Goal: Task Accomplishment & Management: Manage account settings

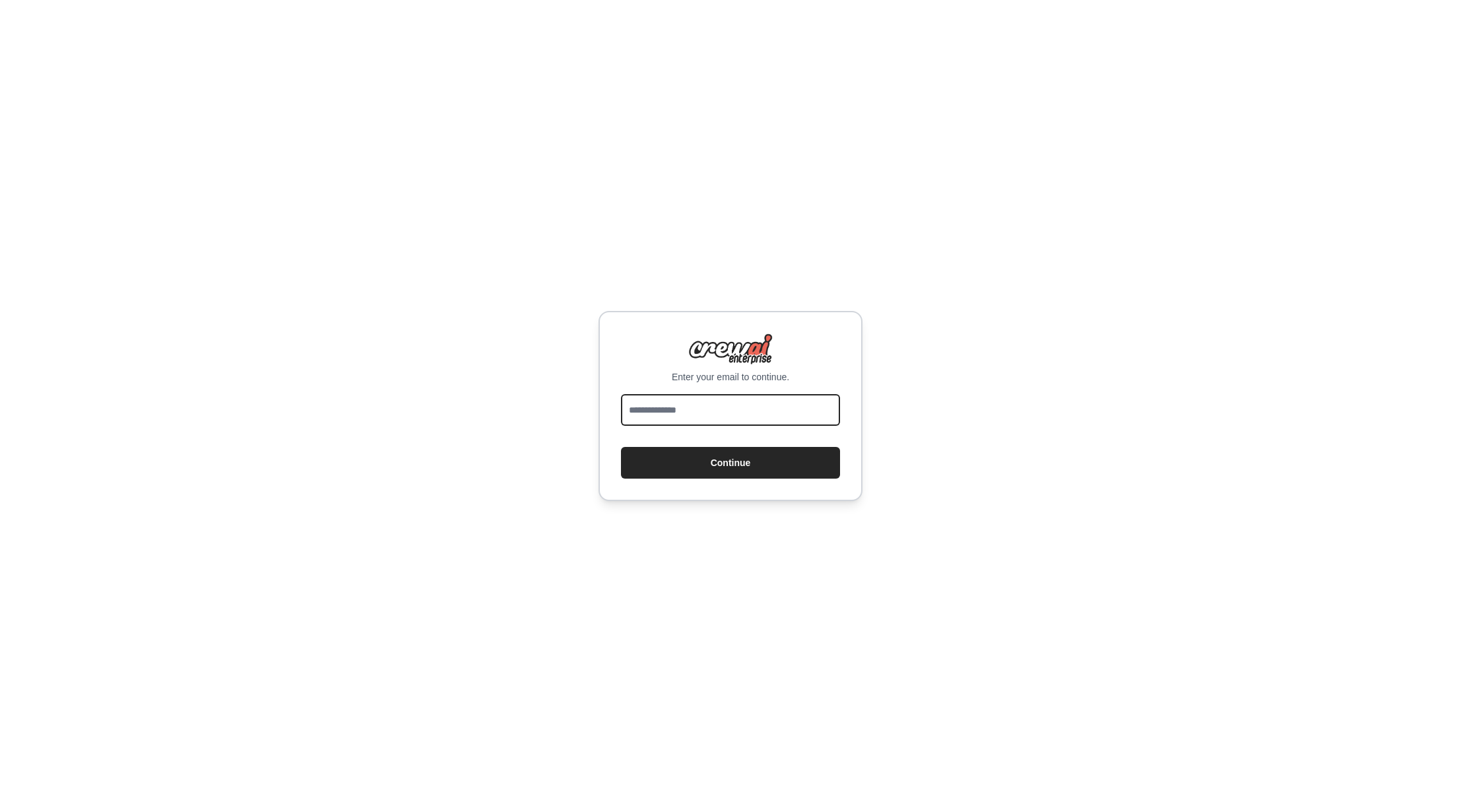
click at [720, 410] on input "email" at bounding box center [730, 409] width 219 height 31
click at [718, 411] on input "email" at bounding box center [730, 409] width 219 height 31
type input "**********"
click at [621, 446] on button "Continue" at bounding box center [730, 462] width 219 height 31
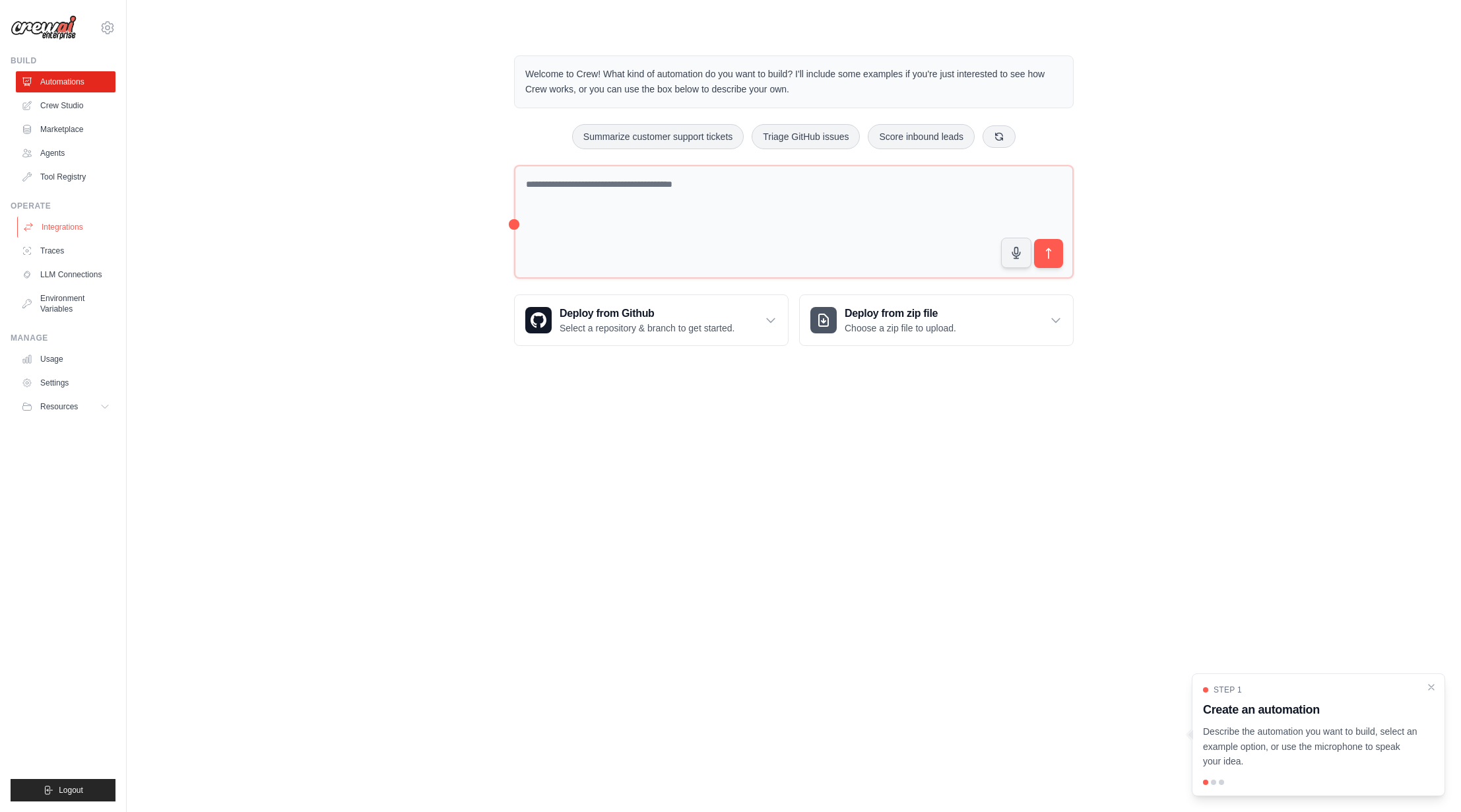
click at [50, 233] on link "Integrations" at bounding box center [68, 227] width 100 height 21
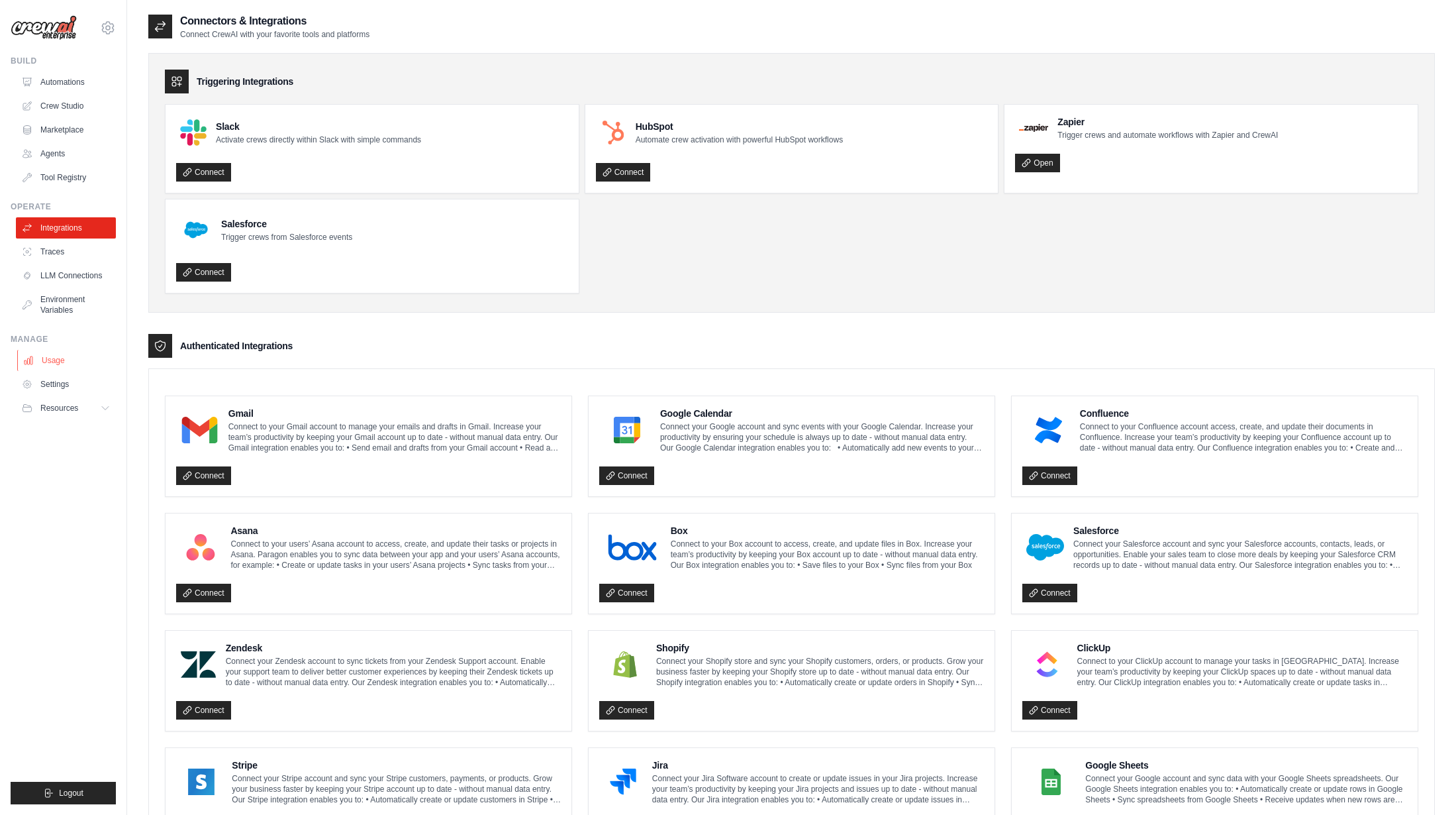
click at [52, 358] on link "Usage" at bounding box center [68, 360] width 100 height 21
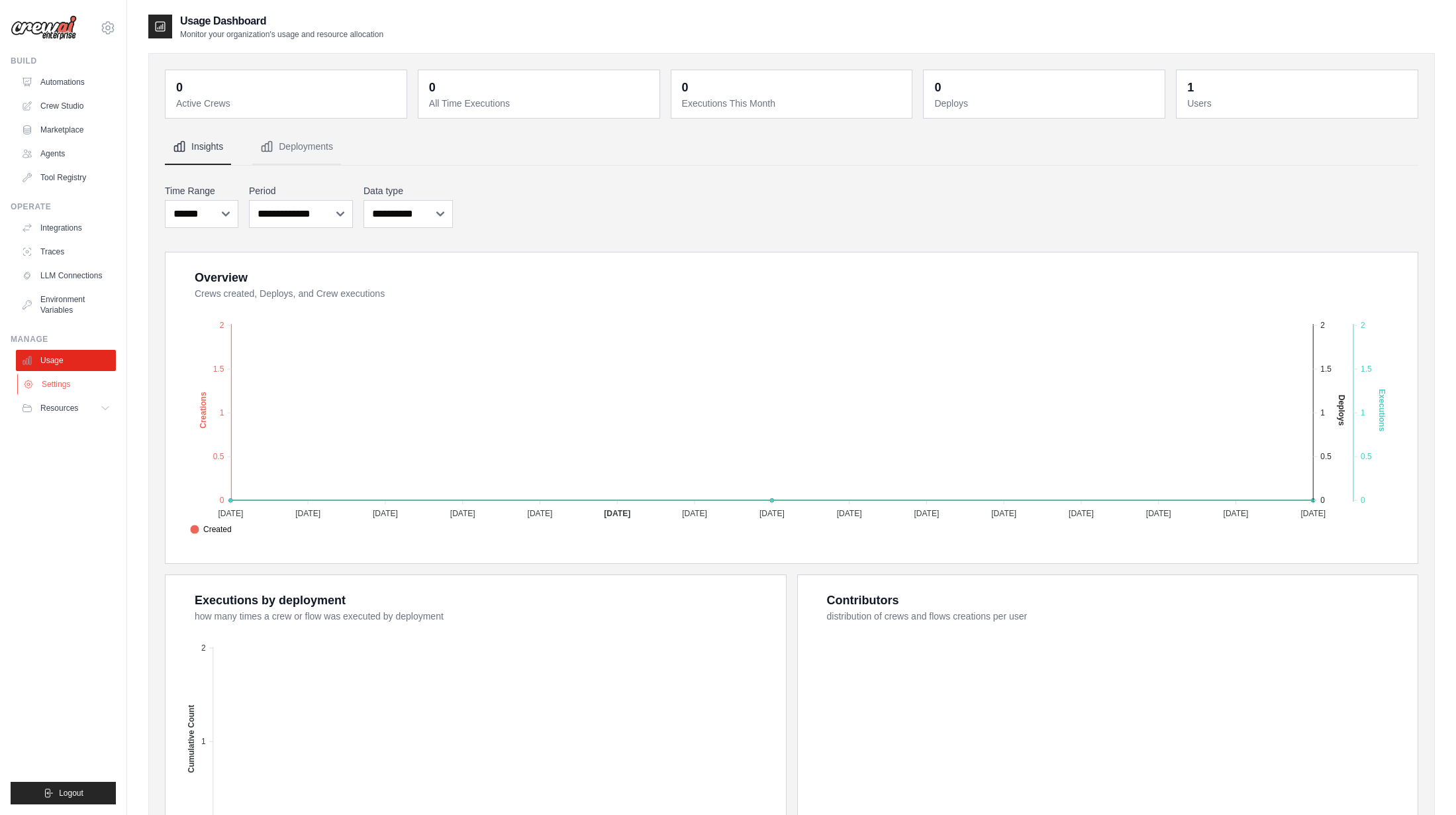
click at [51, 390] on link "Settings" at bounding box center [68, 384] width 100 height 21
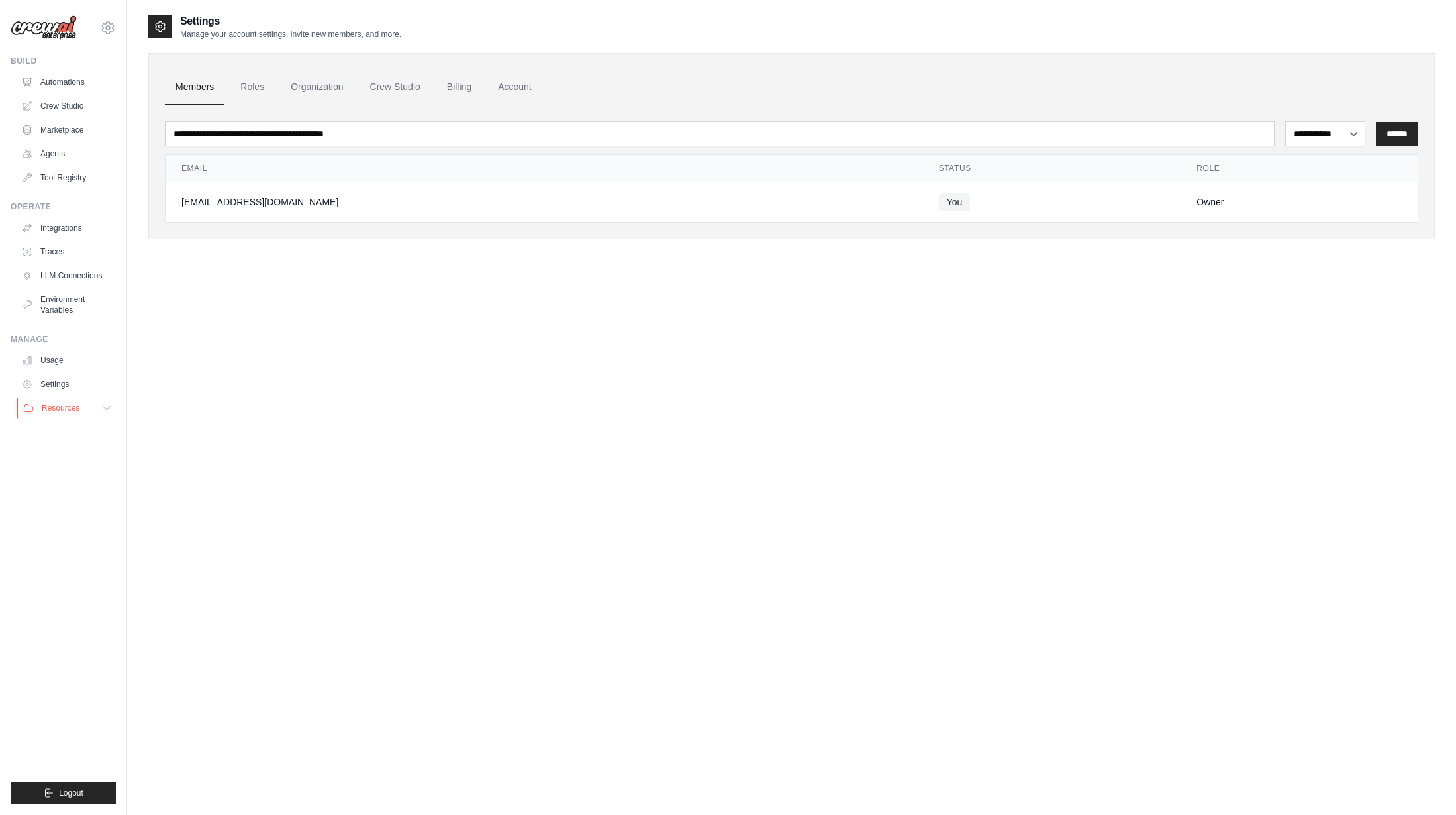
click at [54, 399] on button "Resources" at bounding box center [68, 408] width 100 height 21
click at [45, 83] on link "Automations" at bounding box center [68, 82] width 100 height 21
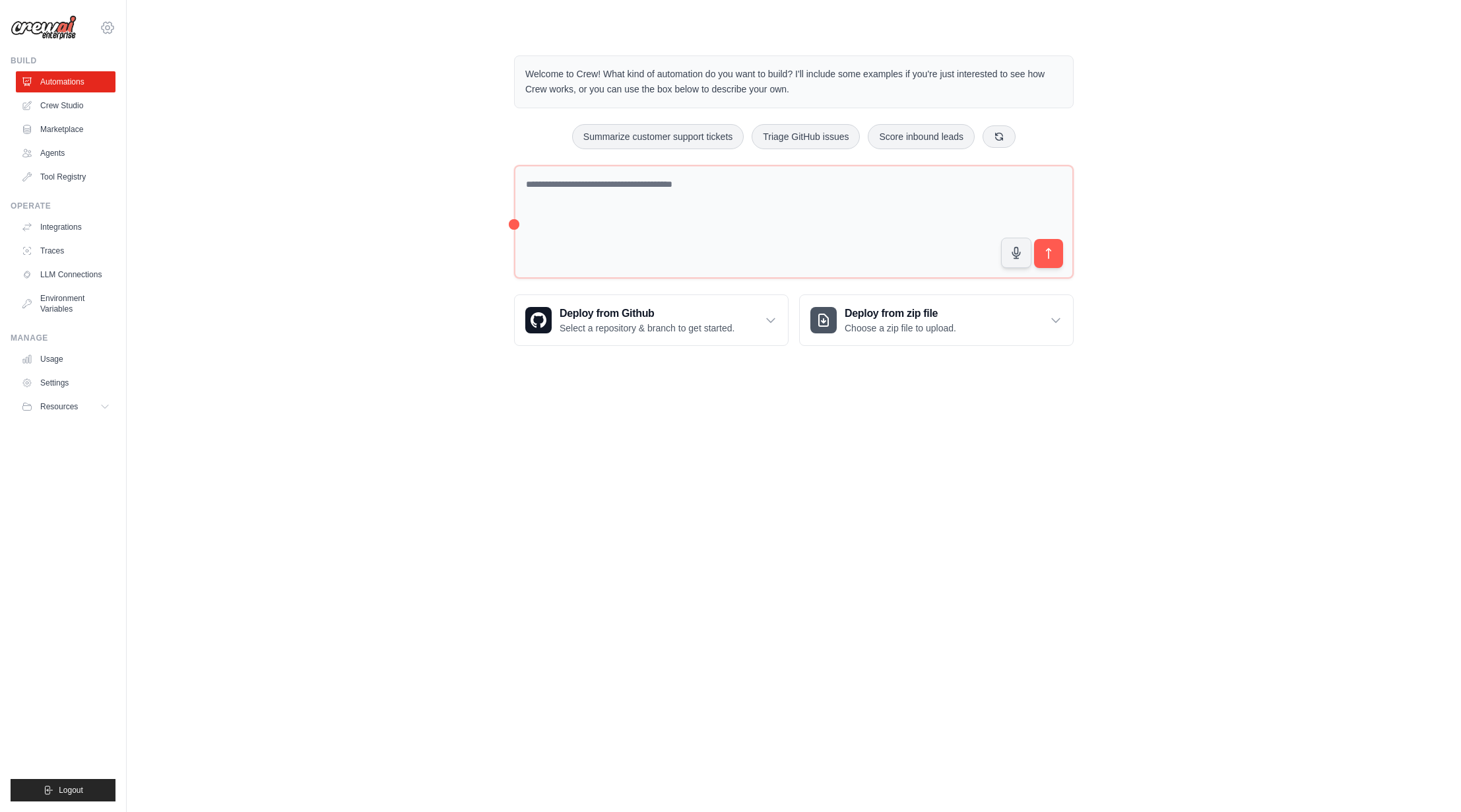
click at [104, 25] on icon at bounding box center [107, 28] width 12 height 11
click at [107, 89] on link "Settings" at bounding box center [106, 89] width 116 height 24
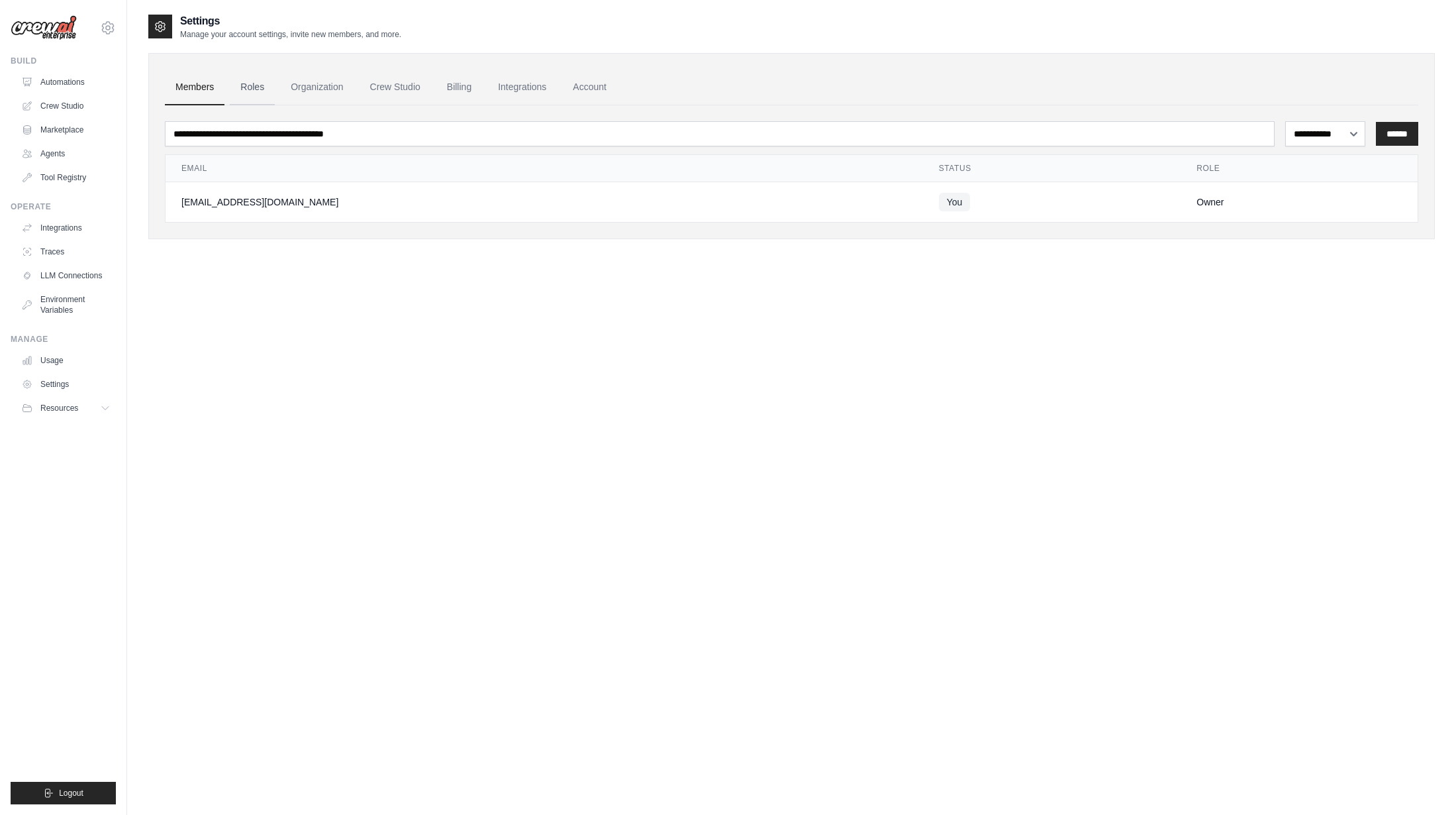
click at [250, 86] on link "Roles" at bounding box center [252, 87] width 45 height 35
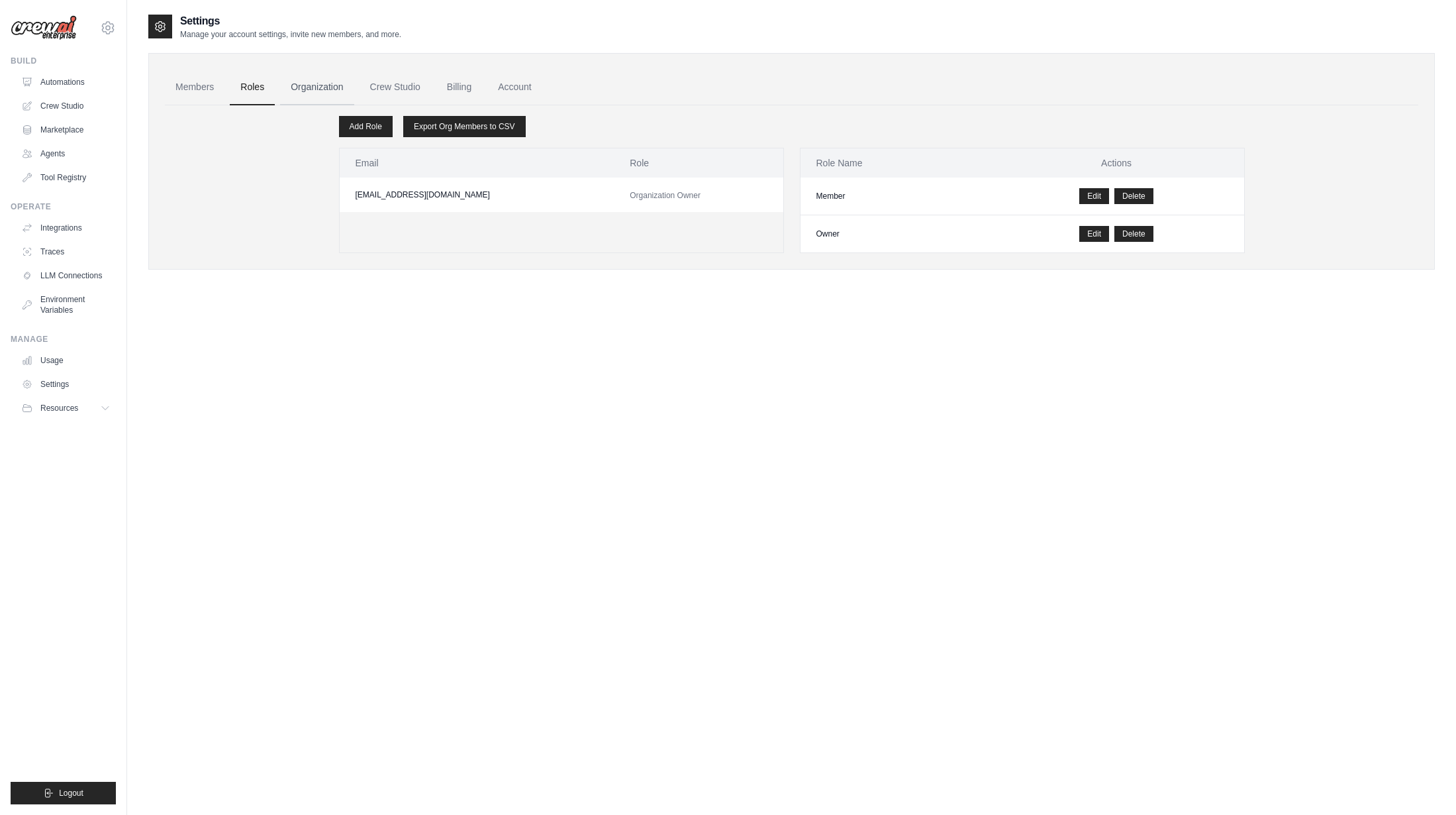
click at [311, 89] on link "Organization" at bounding box center [316, 87] width 73 height 35
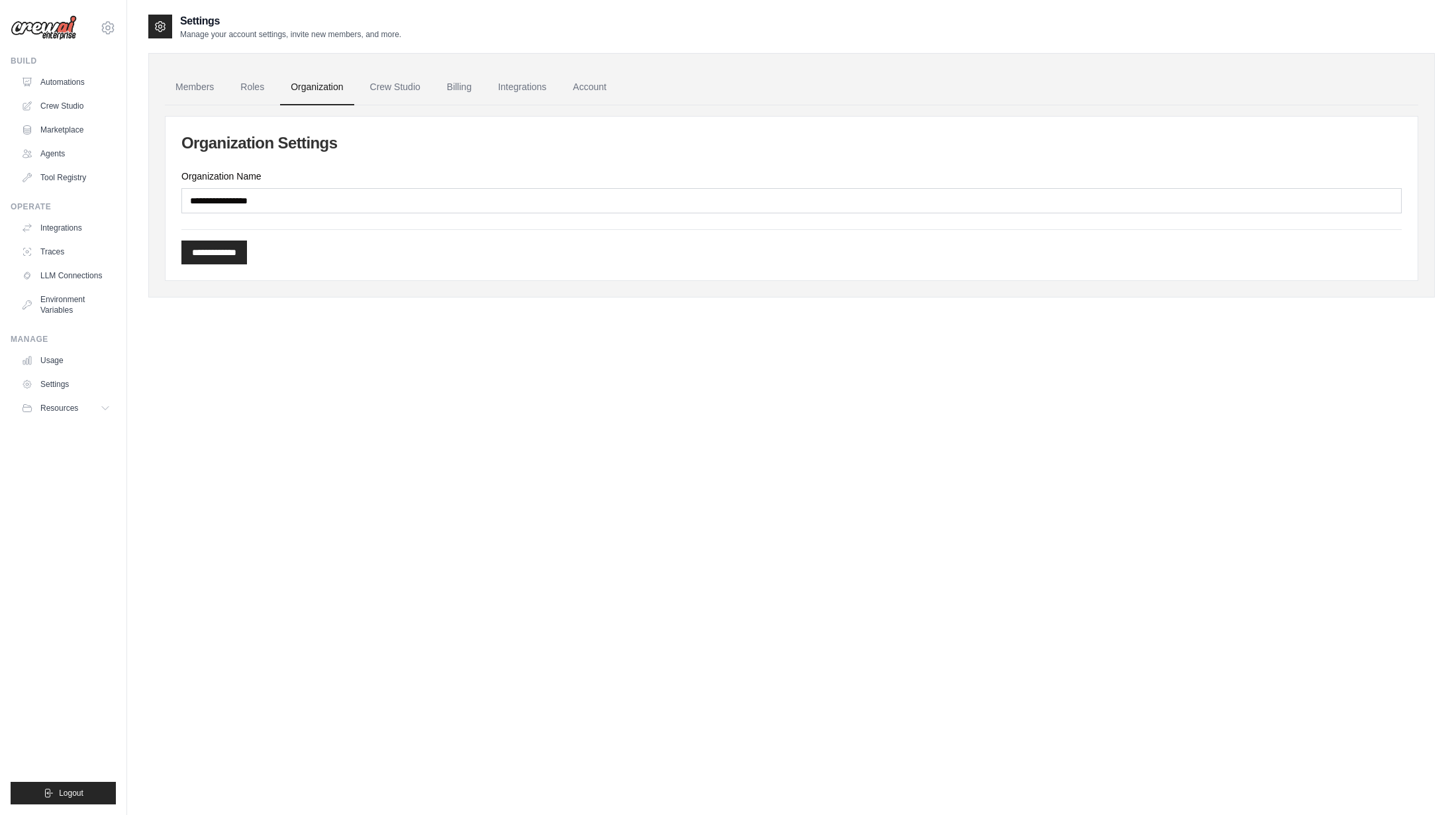
click at [356, 91] on ul "Members Roles Organization Crew Studio Billing Integrations Account" at bounding box center [791, 87] width 1253 height 35
click at [386, 90] on link "Crew Studio" at bounding box center [395, 87] width 72 height 35
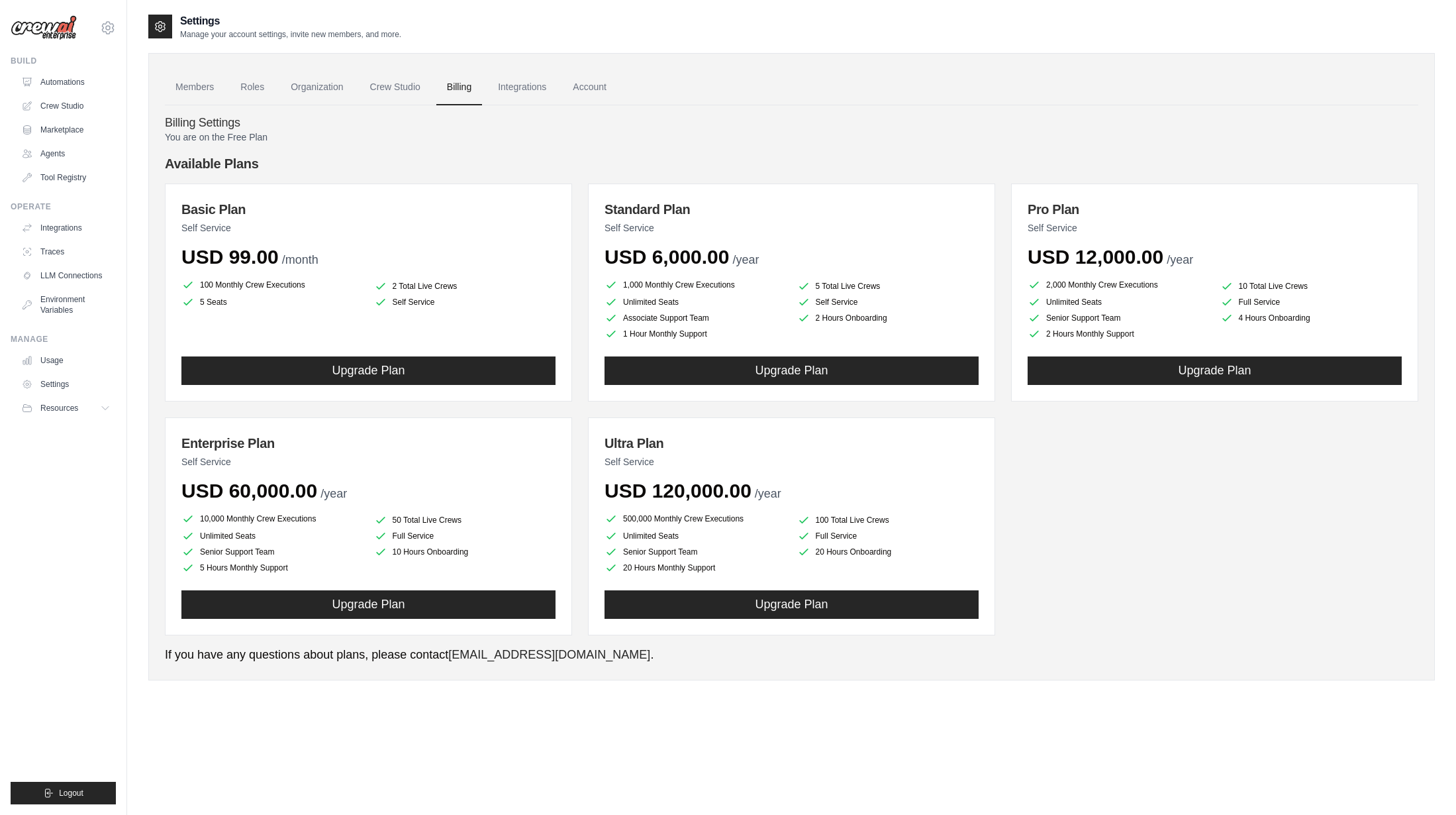
click at [74, 810] on div "emiliomuse@gmail.com Settings Build Automations Crew Studio Marketplace" at bounding box center [63, 407] width 127 height 815
click at [65, 795] on span "Logout" at bounding box center [71, 792] width 24 height 10
